Goal: Contribute content

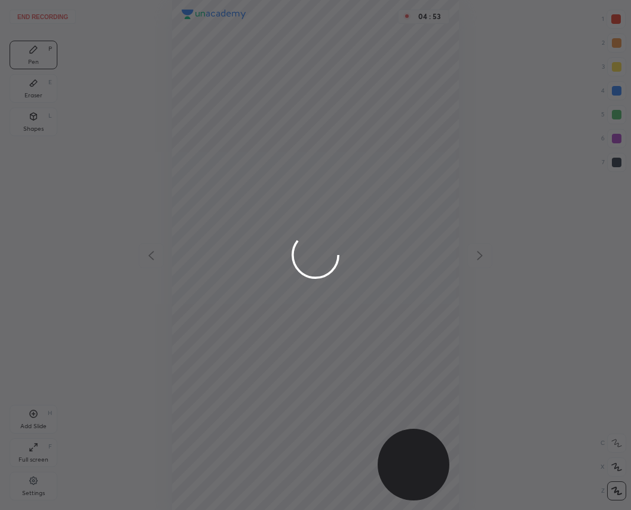
scroll to position [510, 439]
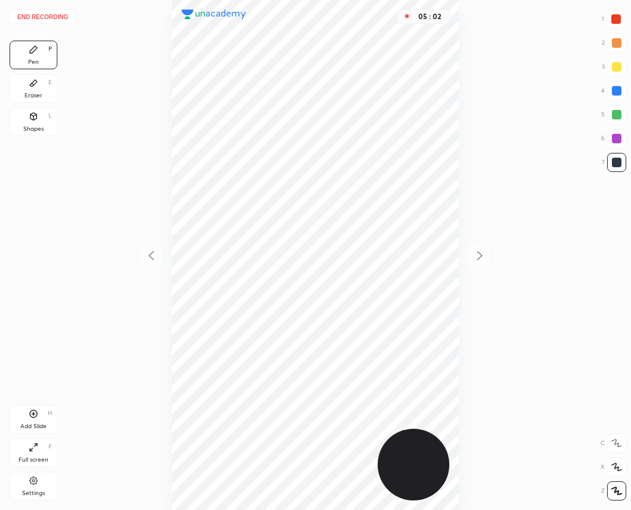
click at [38, 17] on button "End recording" at bounding box center [43, 17] width 66 height 14
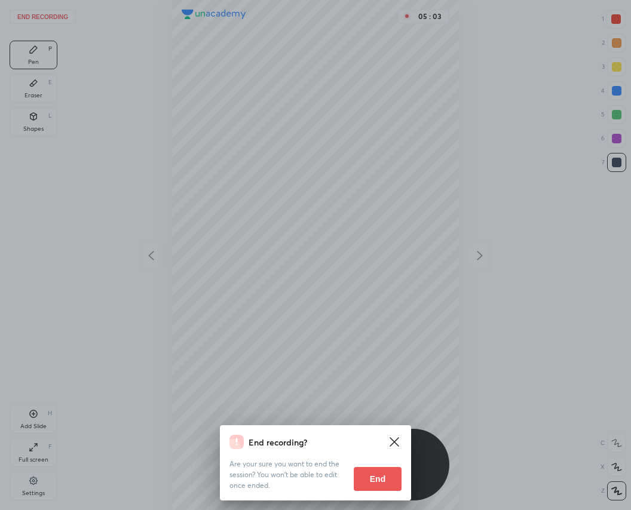
click at [379, 476] on button "End" at bounding box center [377, 479] width 48 height 24
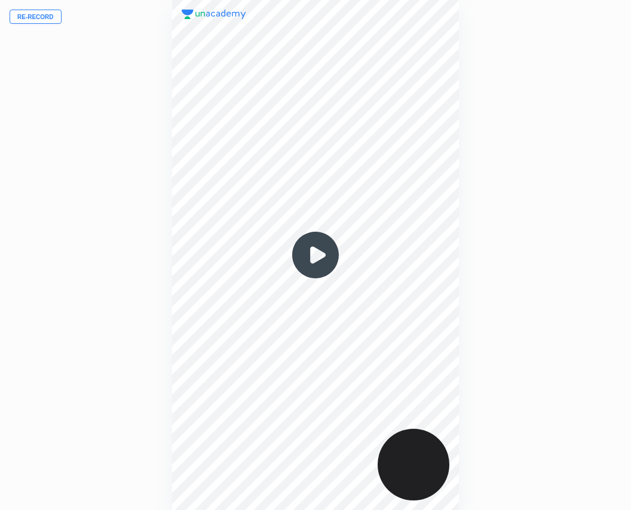
click at [45, 16] on button "Re-record" at bounding box center [36, 17] width 52 height 14
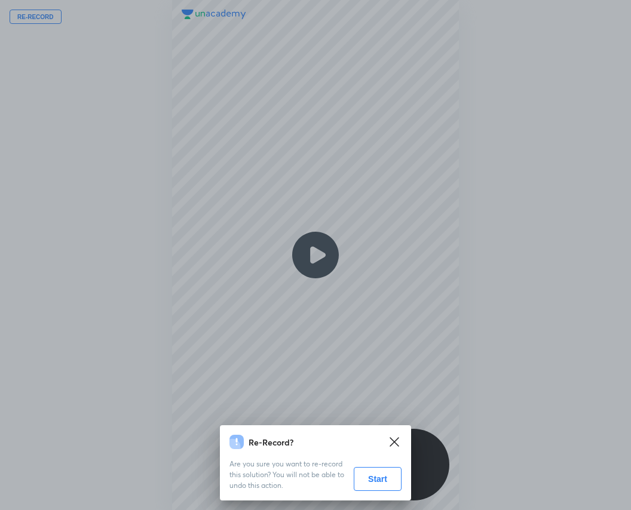
click at [371, 482] on button "Start" at bounding box center [377, 479] width 48 height 24
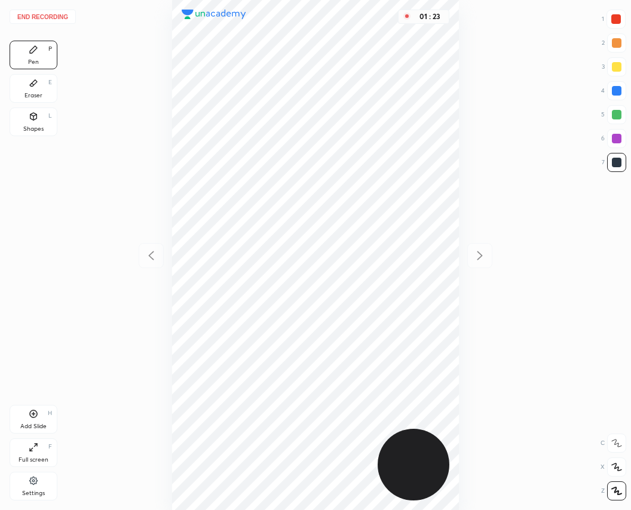
click at [611, 20] on div at bounding box center [616, 19] width 10 height 10
click at [615, 162] on div at bounding box center [616, 163] width 10 height 10
click at [616, 139] on div at bounding box center [616, 139] width 10 height 10
click at [46, 20] on button "End recording" at bounding box center [43, 17] width 66 height 14
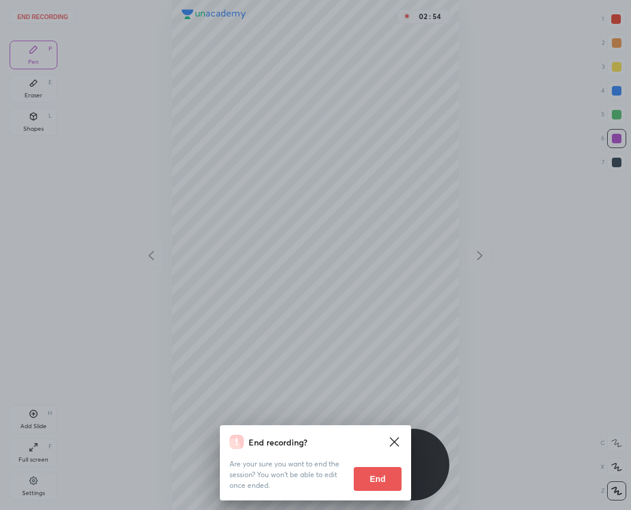
click at [368, 482] on button "End" at bounding box center [377, 479] width 48 height 24
